Goal: Ask a question

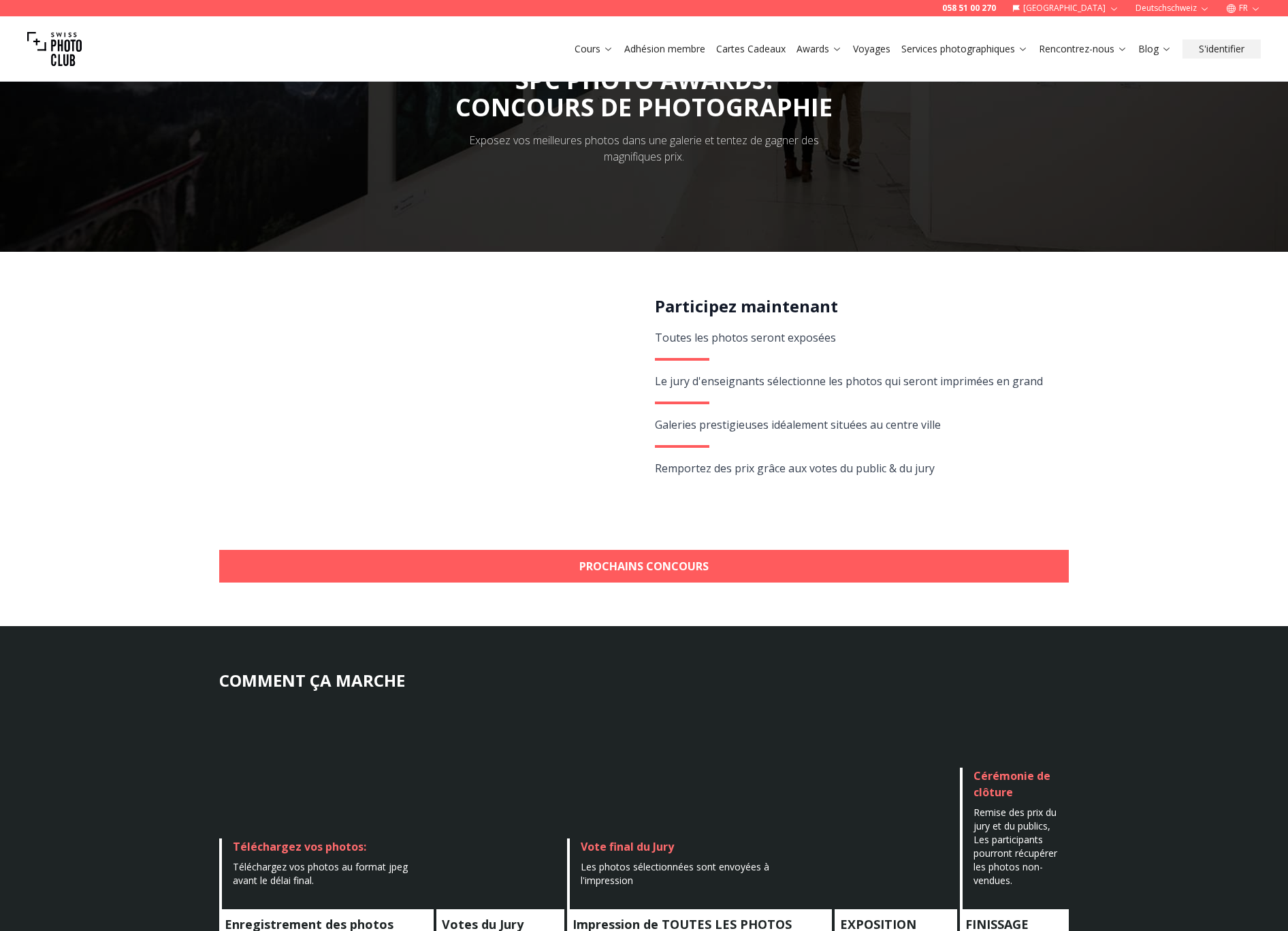
scroll to position [63, 0]
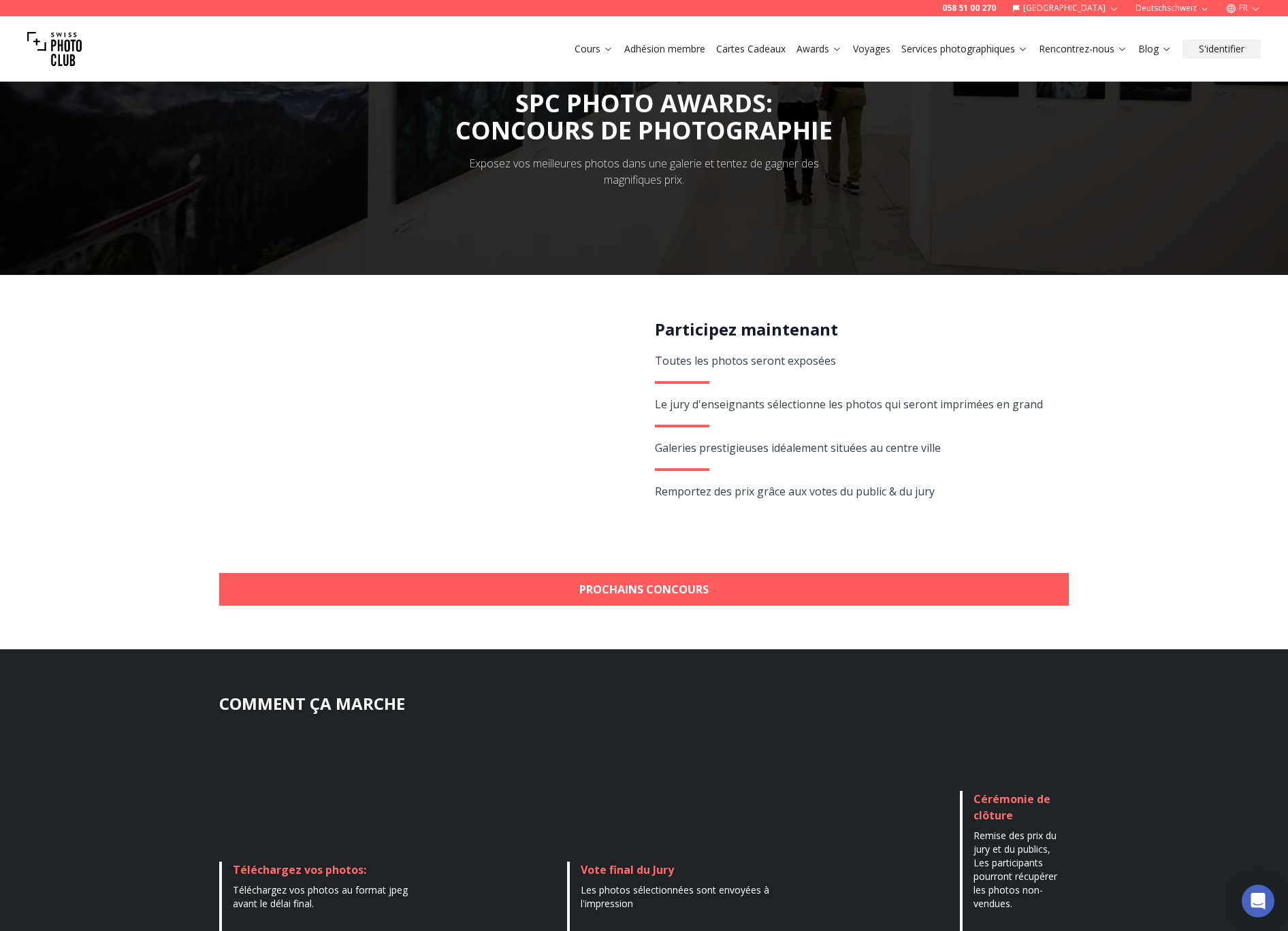
click at [57, 45] on img at bounding box center [54, 49] width 54 height 54
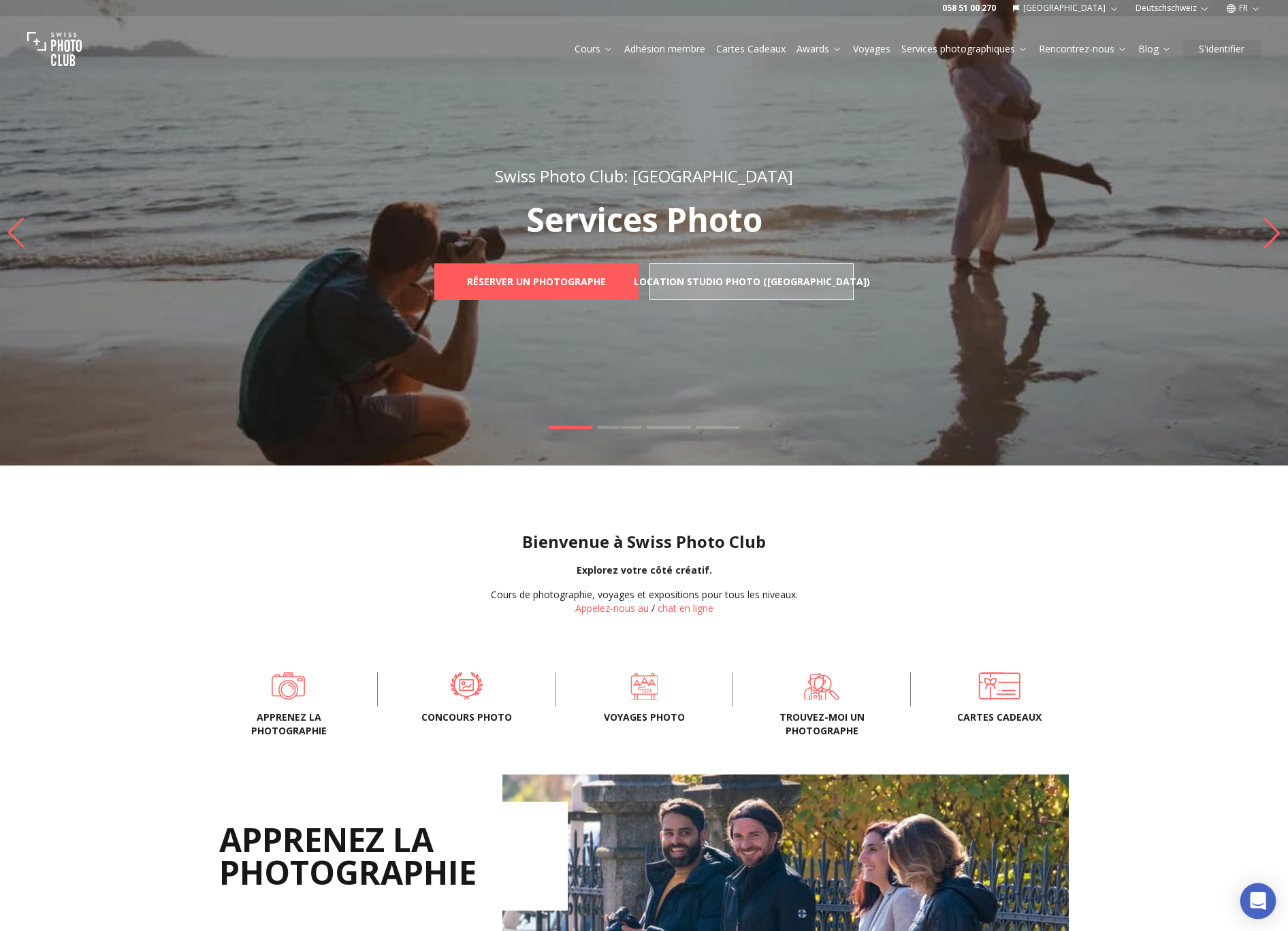
click at [1249, 900] on div "Open Intercom Messenger" at bounding box center [1258, 901] width 36 height 36
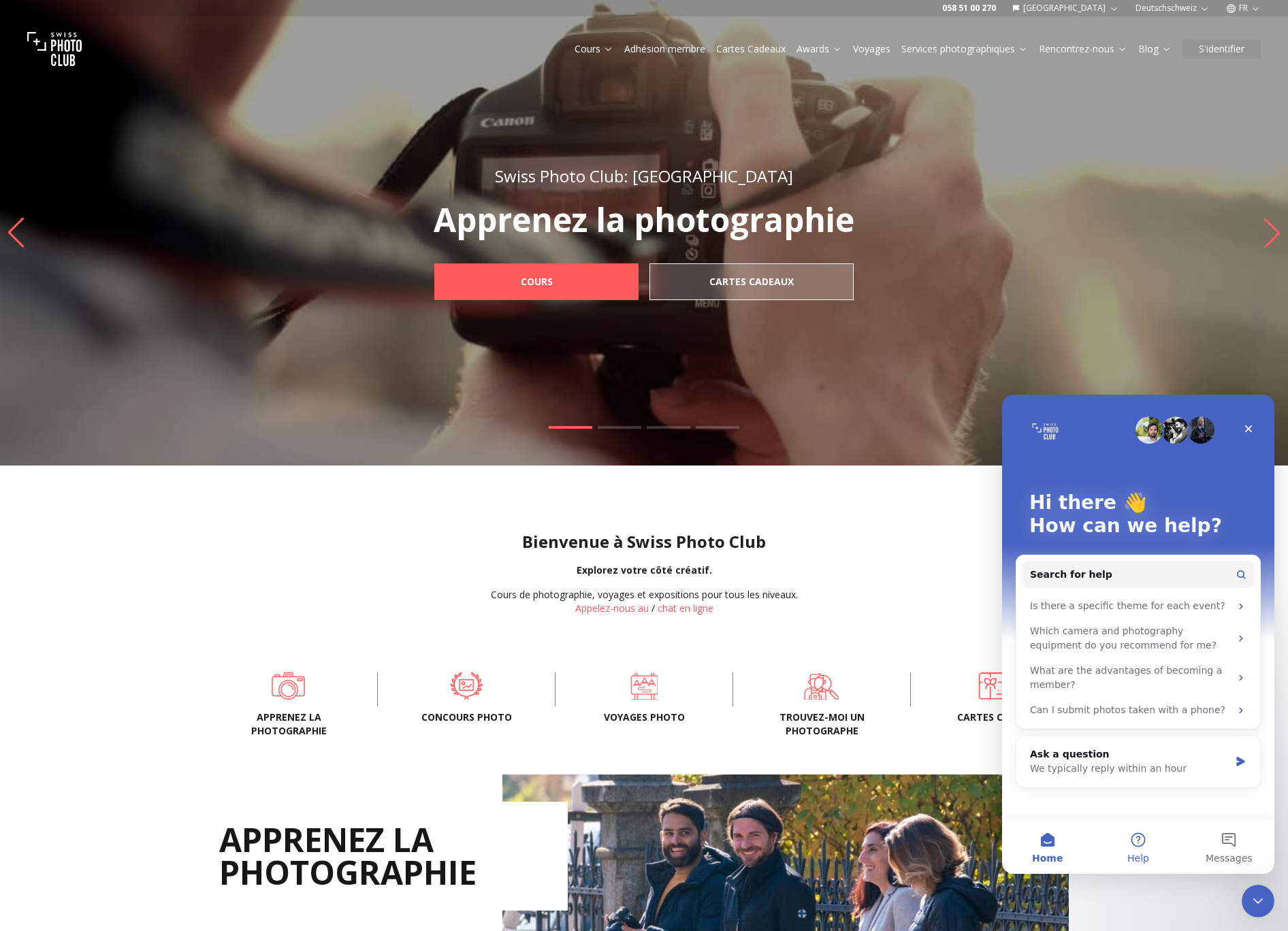
click at [1142, 854] on span "Help" at bounding box center [1138, 858] width 21 height 10
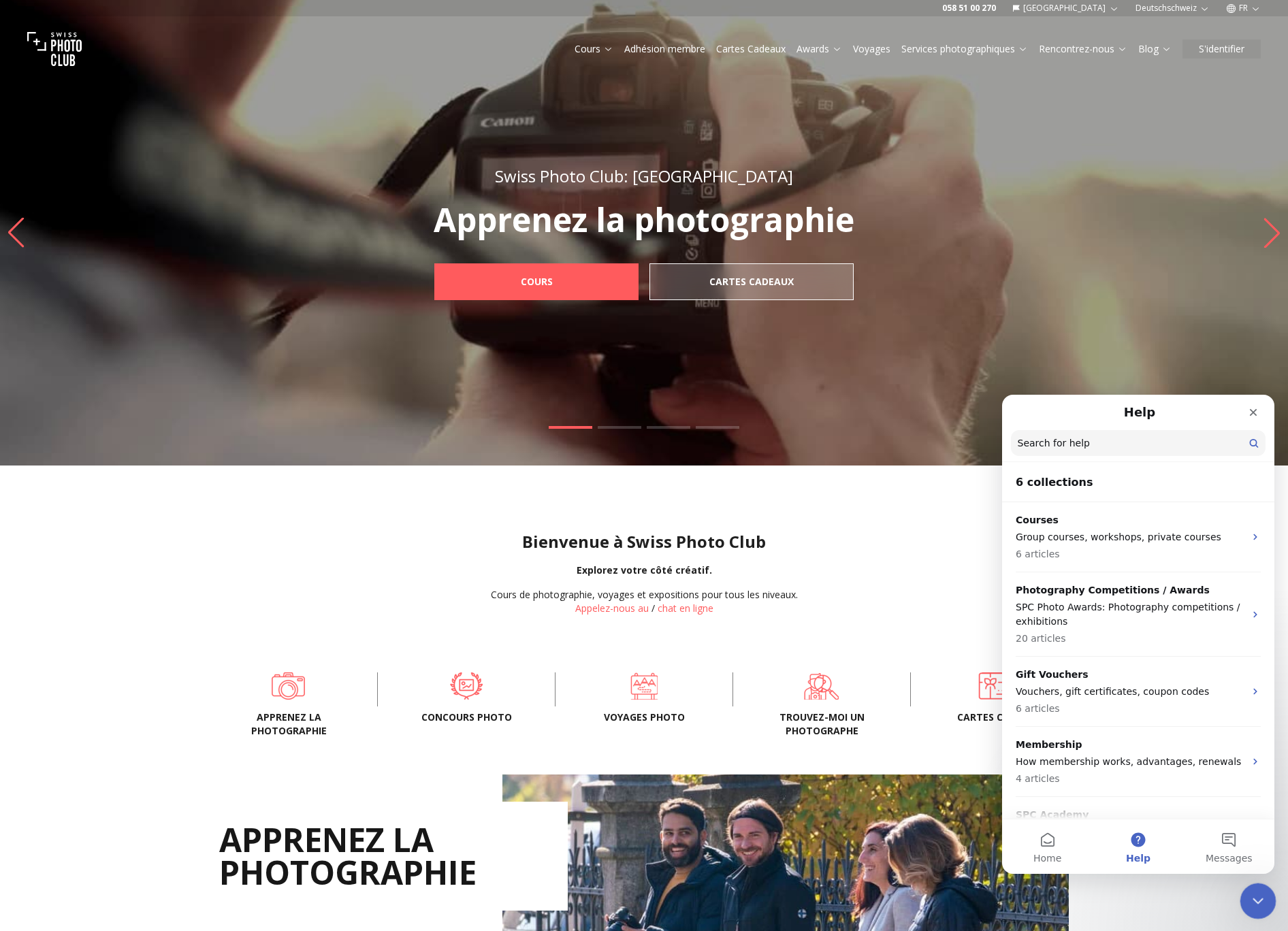
click at [1265, 884] on div "Close Intercom Messenger" at bounding box center [1255, 898] width 33 height 33
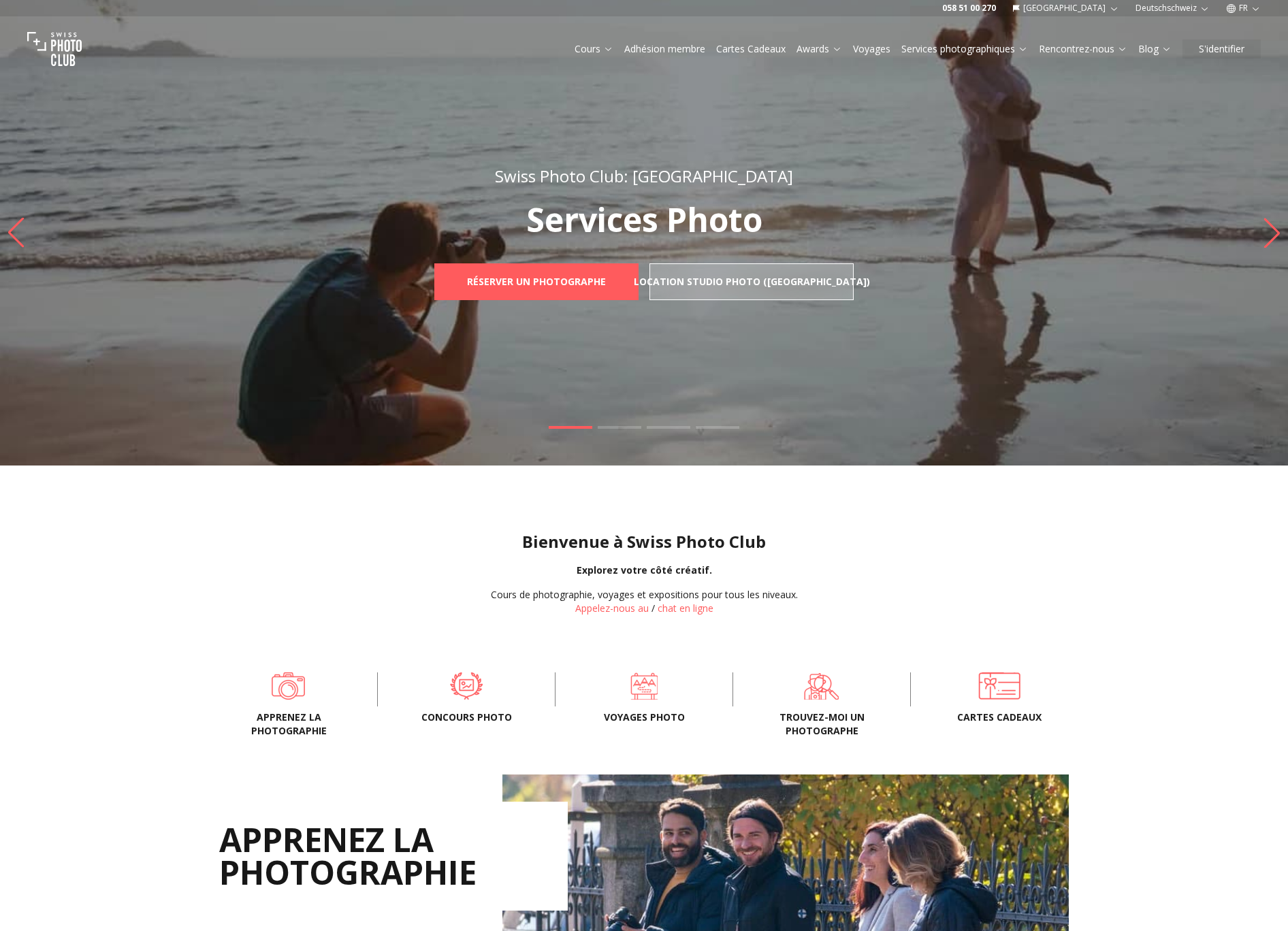
click at [1213, 782] on div "APPRENEZ LA PHOTOGRAPHIE Apprenez à prendre de meilleures photos avec nos ensei…" at bounding box center [644, 932] width 1288 height 358
click at [1263, 899] on icon "Open Intercom Messenger" at bounding box center [1258, 901] width 16 height 18
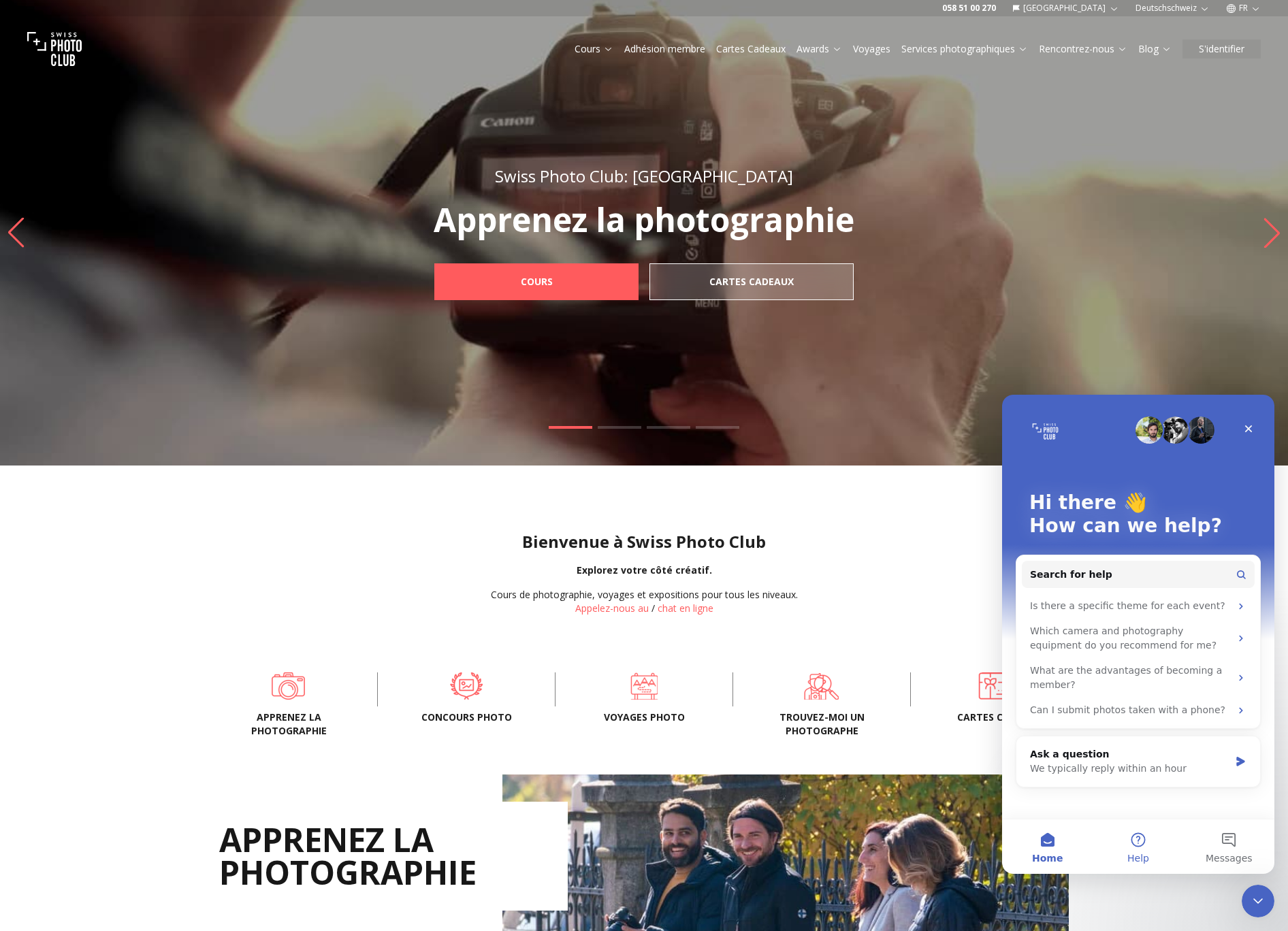
click at [1137, 850] on button "Help" at bounding box center [1138, 847] width 91 height 54
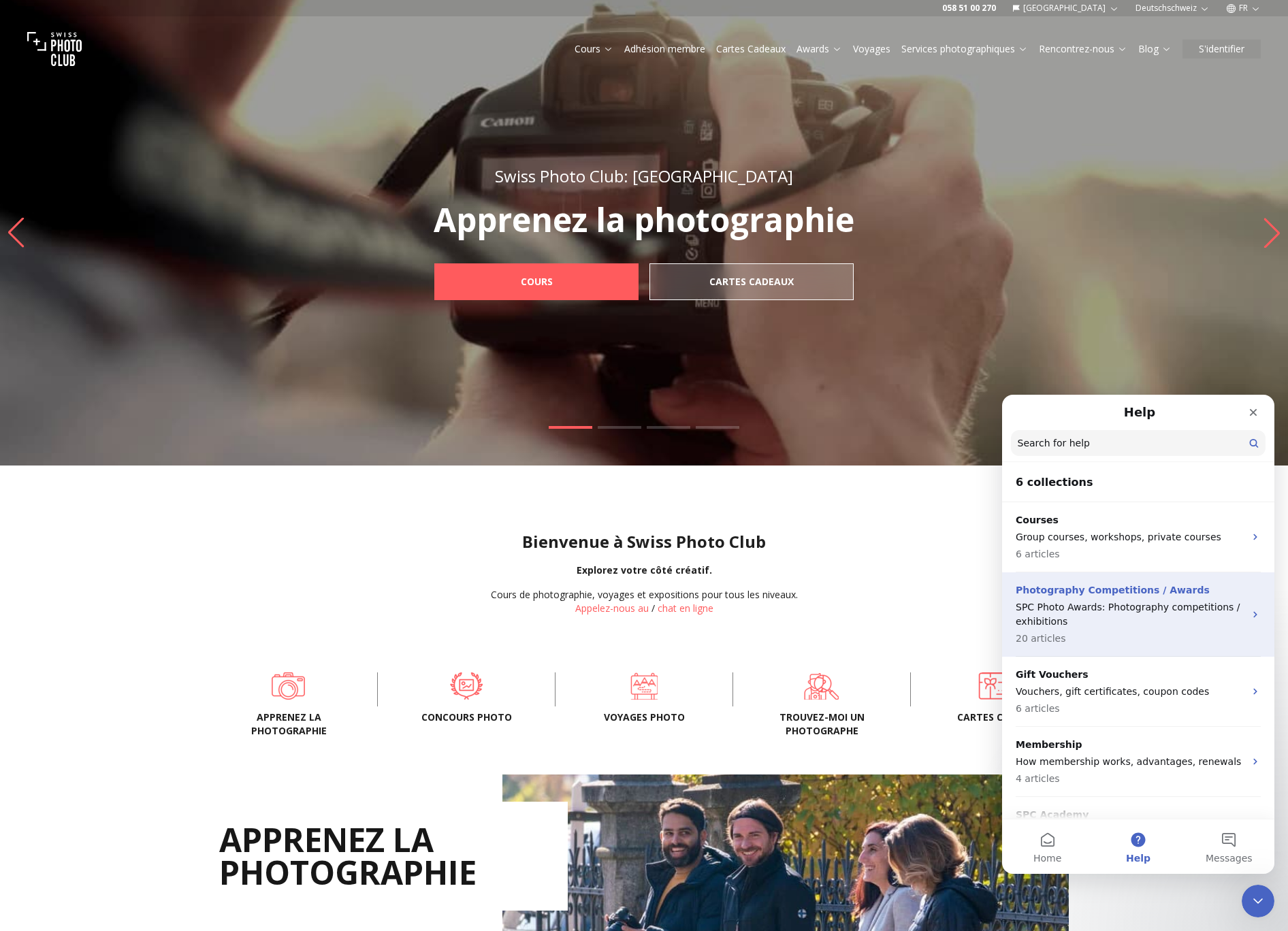
click at [1074, 621] on p "SPC Photo Awards: Photography competitions / exhibitions" at bounding box center [1130, 614] width 228 height 29
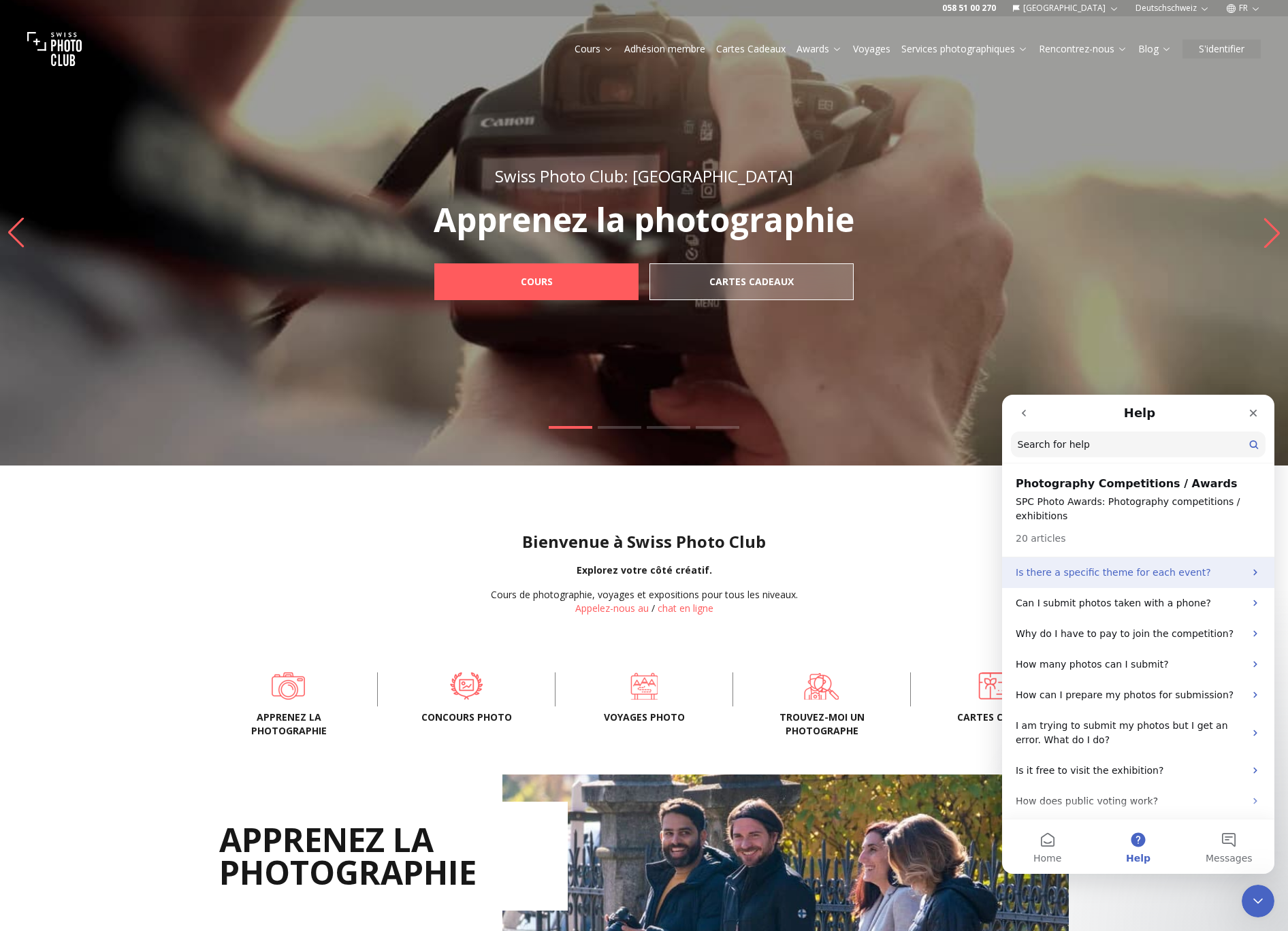
click at [1079, 575] on p "Is there a specific theme for each event?" at bounding box center [1130, 573] width 228 height 14
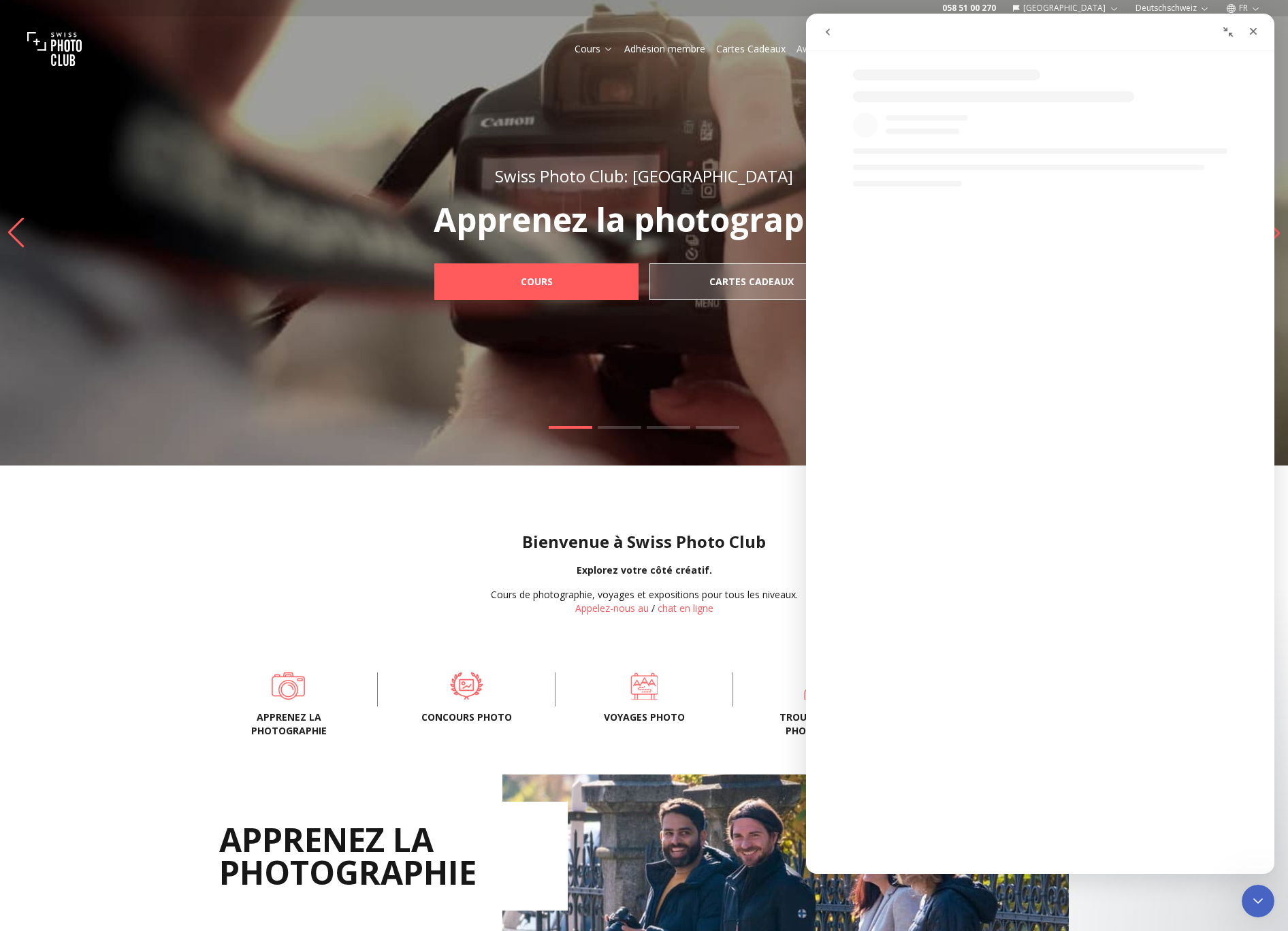
select select "**"
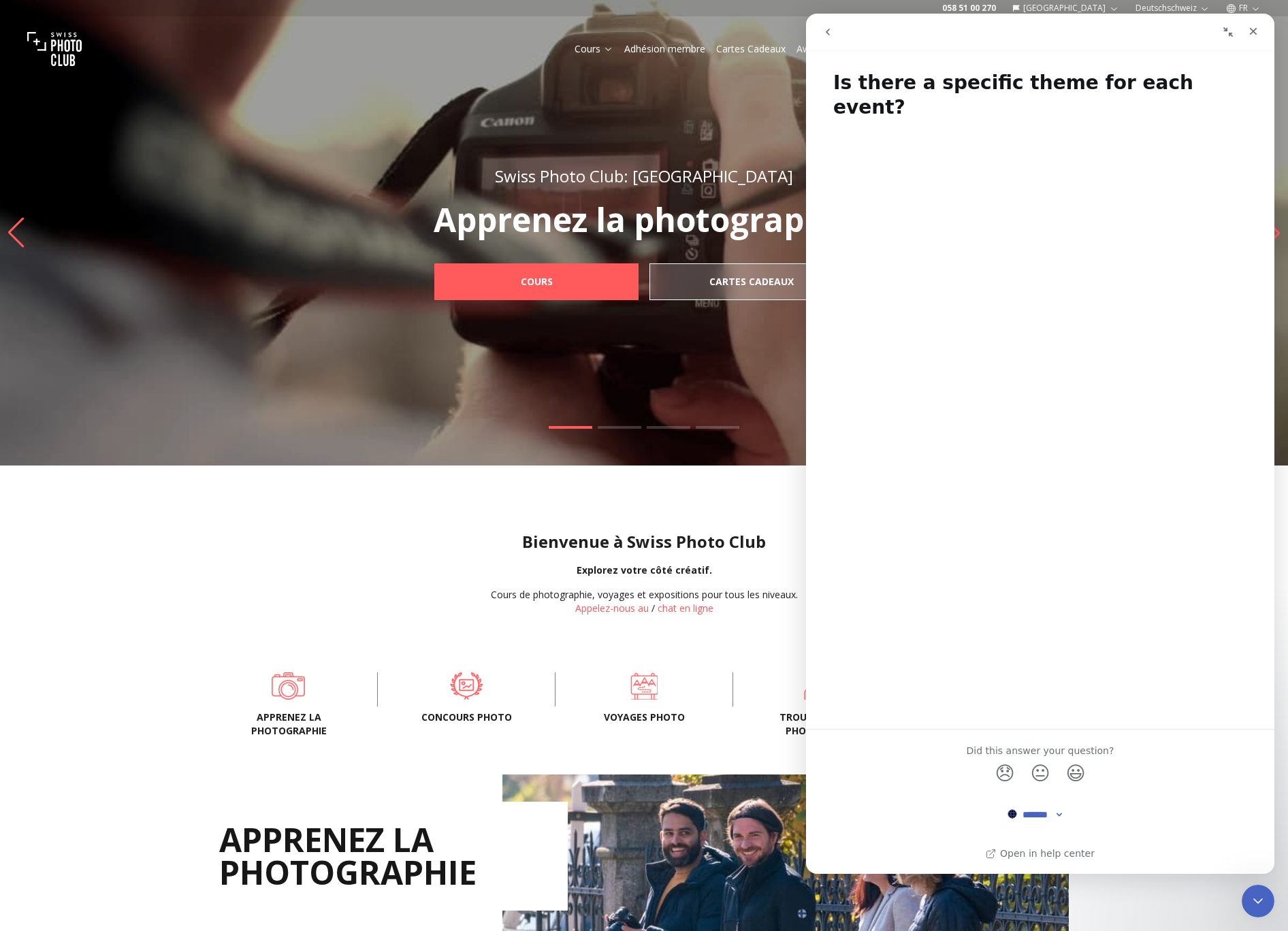
click at [1046, 815] on select "******* ******* ********" at bounding box center [1040, 814] width 65 height 25
